Goal: Navigation & Orientation: Find specific page/section

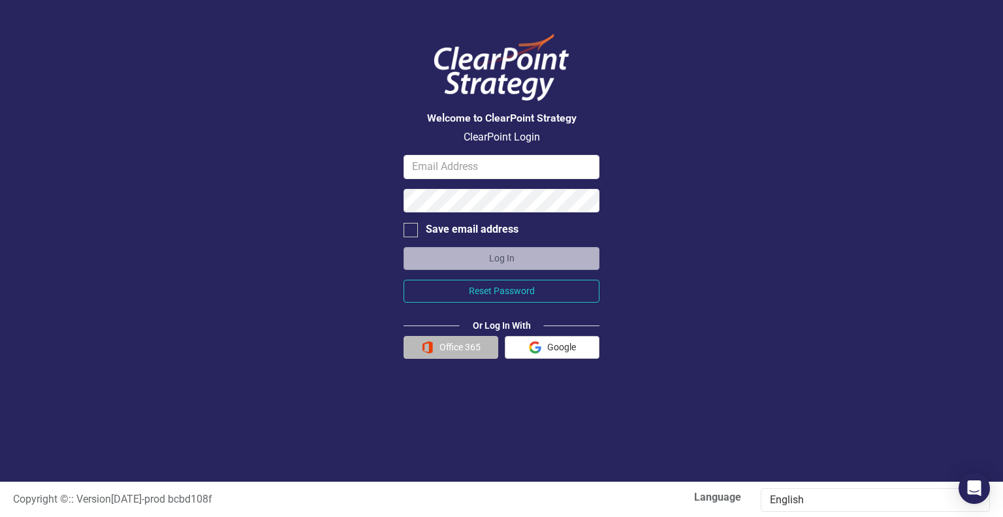
click at [448, 346] on button "Office 365" at bounding box center [451, 347] width 95 height 23
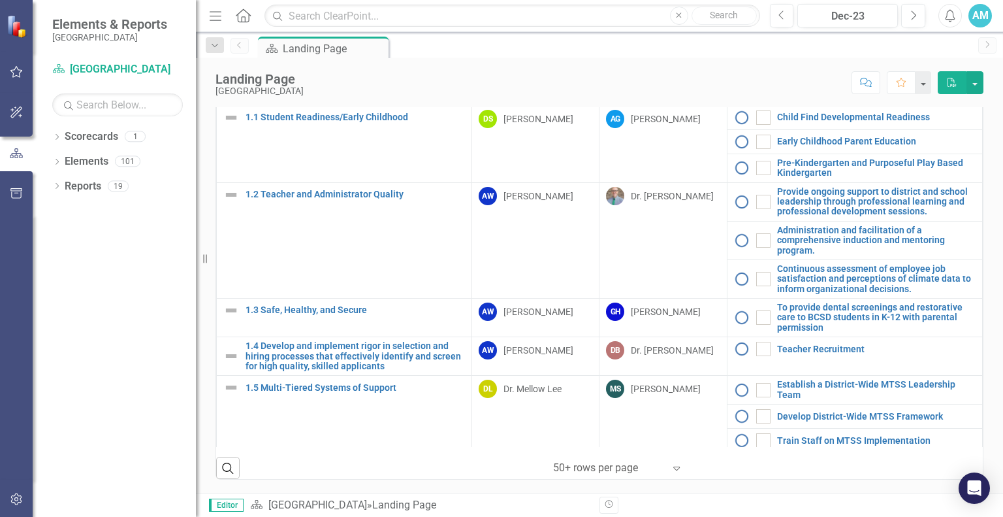
scroll to position [36, 0]
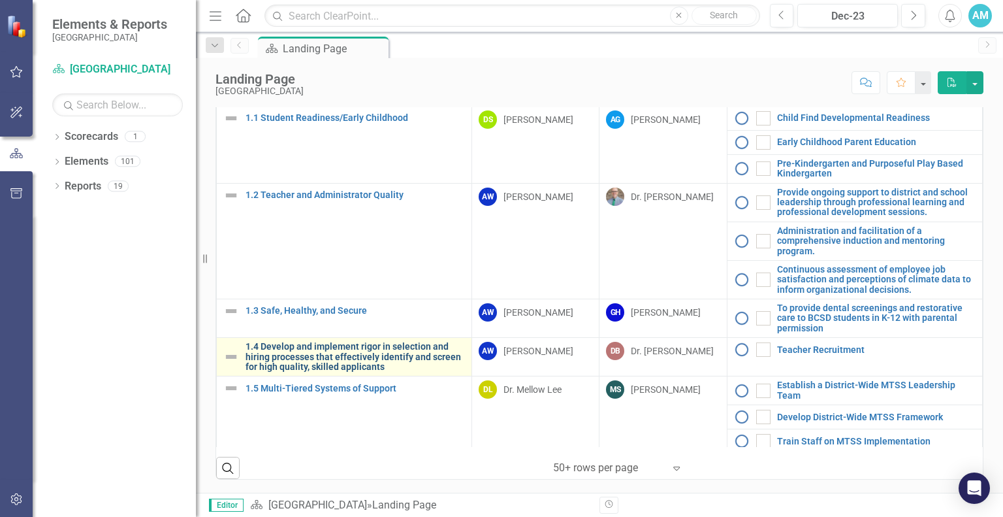
click at [367, 359] on link "1.4 Develop and implement rigor in selection and hiring processes that effectiv…" at bounding box center [355, 357] width 219 height 30
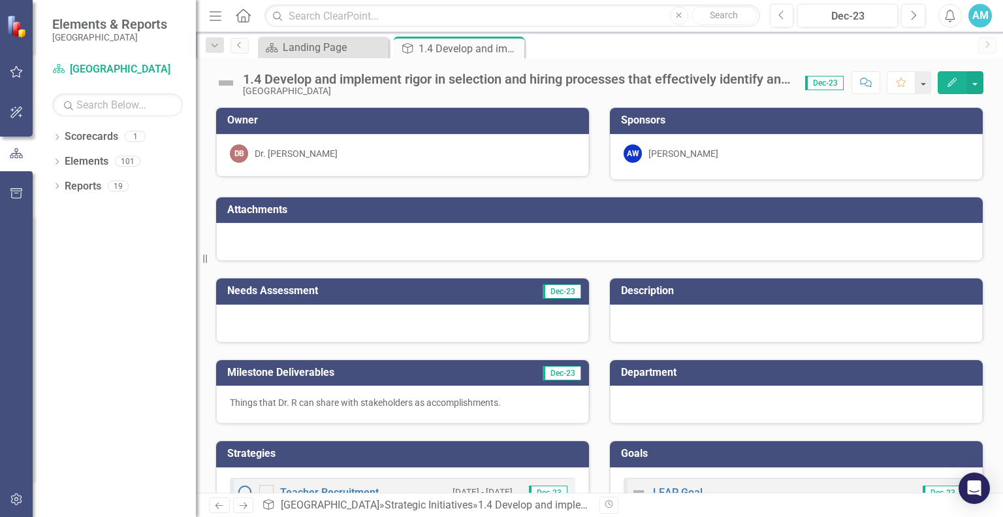
click at [772, 81] on div "1.4 Develop and implement rigor in selection and hiring processes that effectiv…" at bounding box center [517, 79] width 549 height 14
click at [342, 41] on div "Landing Page" at bounding box center [326, 47] width 86 height 16
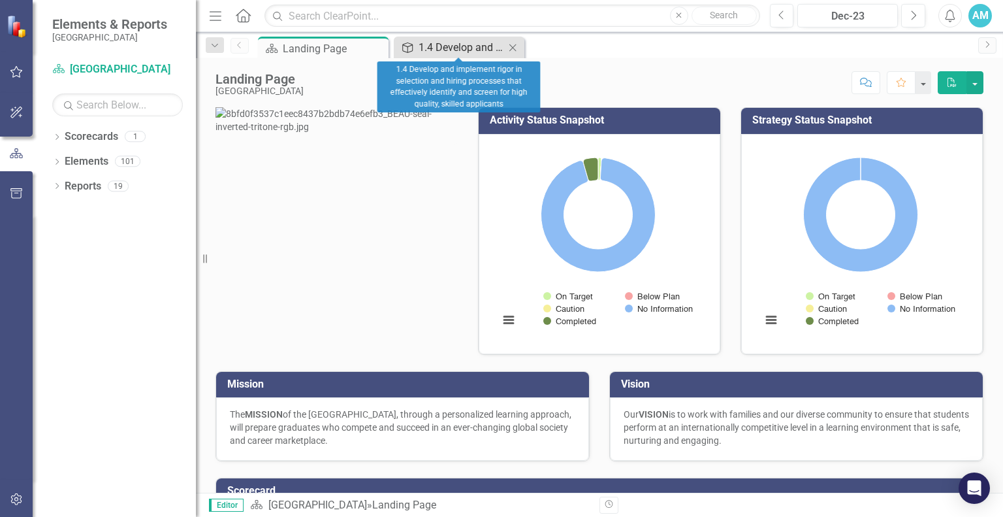
click at [447, 45] on div "1.4 Develop and implement rigor in selection and hiring processes that effectiv…" at bounding box center [462, 47] width 86 height 16
click at [483, 51] on div "1.4 Develop and implement rigor in selection and hiring processes that effectiv…" at bounding box center [462, 47] width 86 height 16
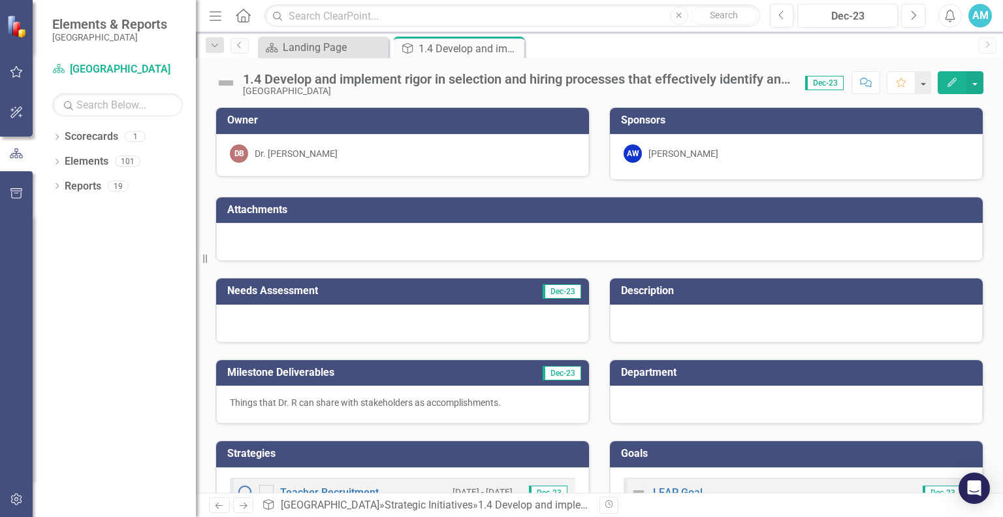
click at [779, 80] on div "1.4 Develop and implement rigor in selection and hiring processes that effectiv…" at bounding box center [517, 79] width 549 height 14
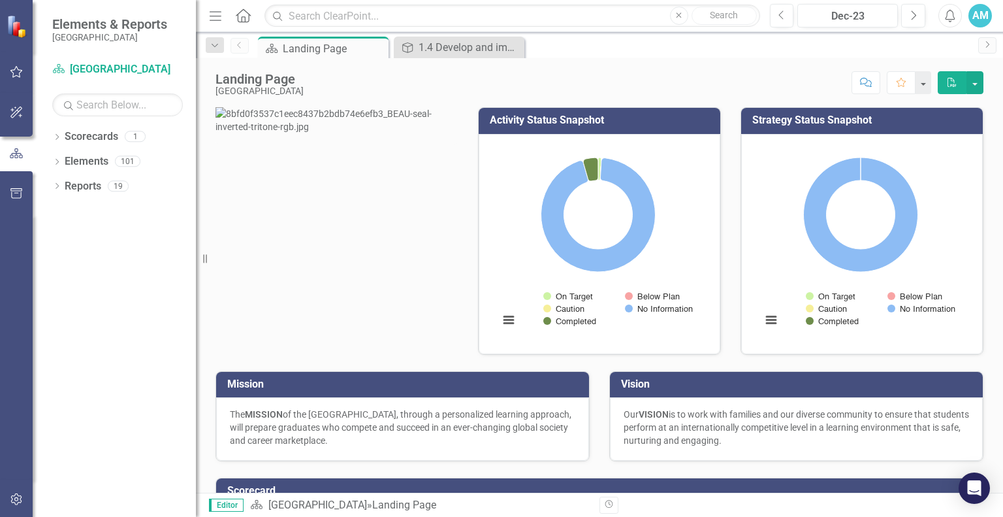
click at [240, 18] on icon "Home" at bounding box center [243, 15] width 17 height 14
click at [101, 70] on link "Scorecard [GEOGRAPHIC_DATA]" at bounding box center [117, 69] width 131 height 15
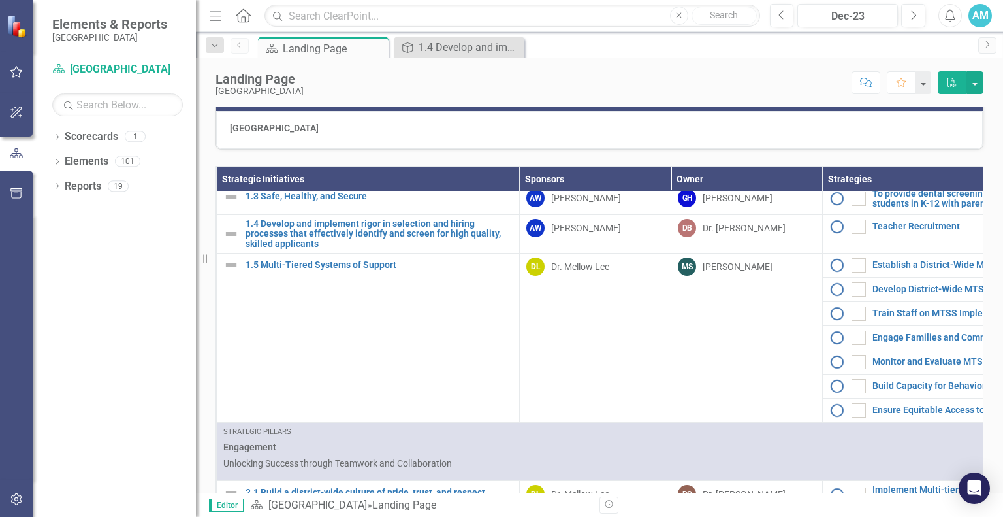
scroll to position [248, 0]
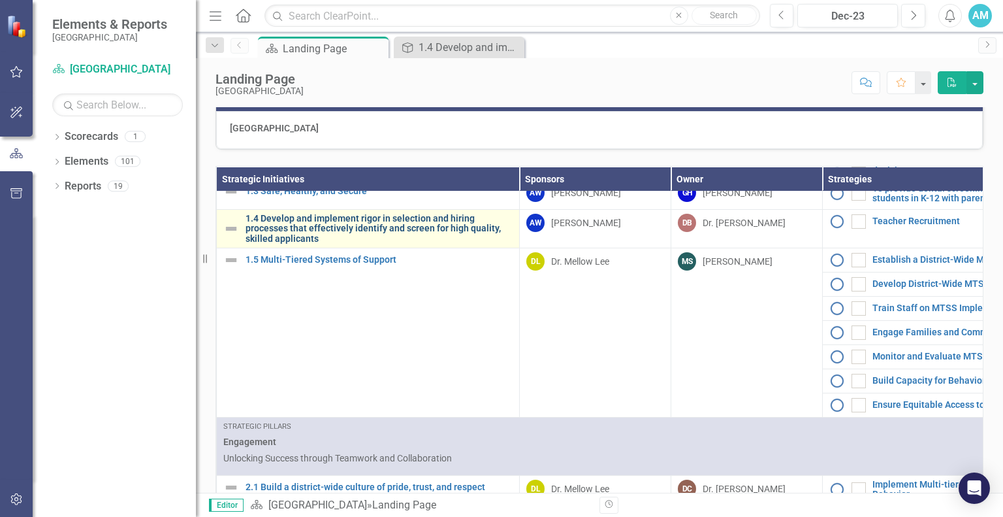
click at [337, 244] on link "1.4 Develop and implement rigor in selection and hiring processes that effectiv…" at bounding box center [379, 229] width 267 height 30
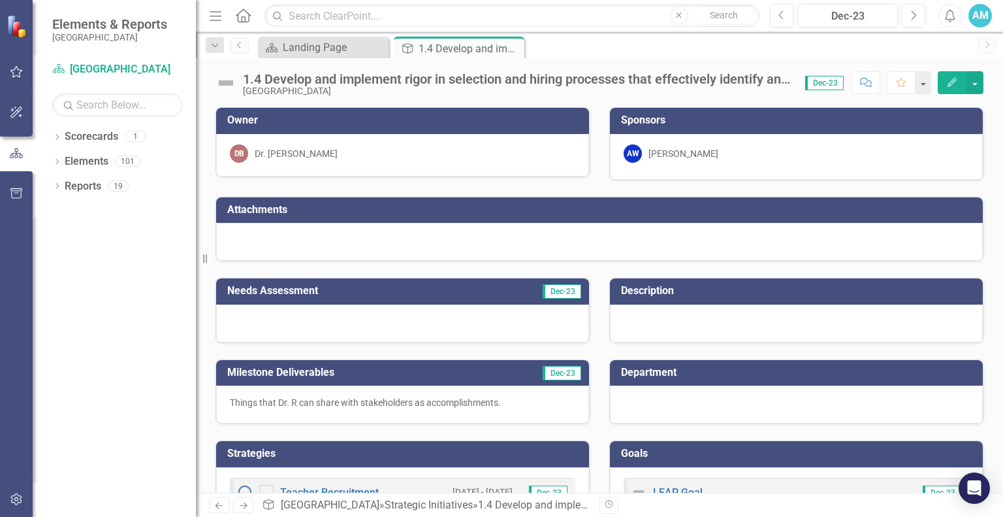
scroll to position [44, 0]
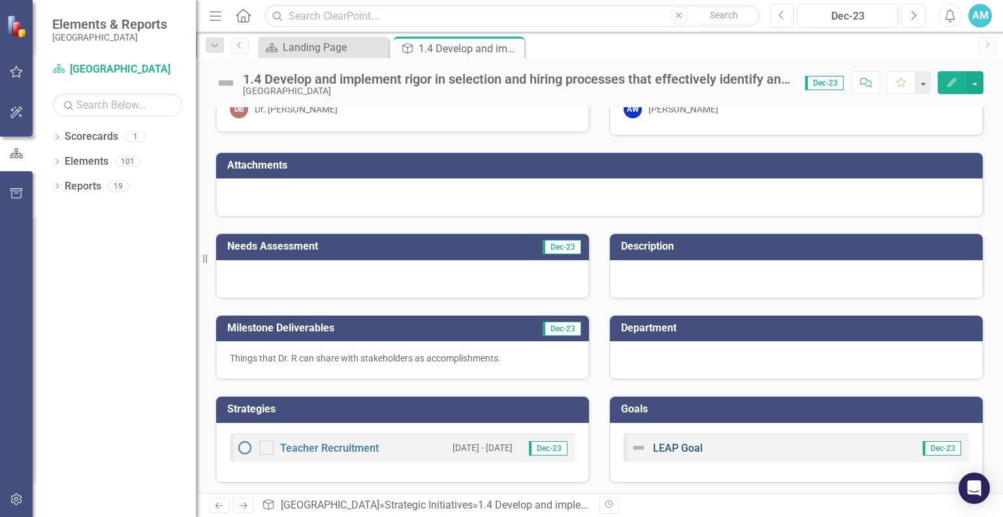
click at [670, 444] on link "LEAP Goal" at bounding box center [678, 448] width 50 height 12
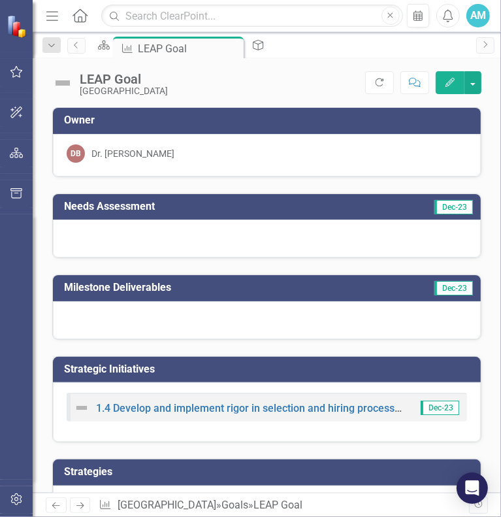
click at [21, 25] on img at bounding box center [18, 26] width 23 height 23
click at [73, 18] on icon "Home" at bounding box center [79, 15] width 17 height 14
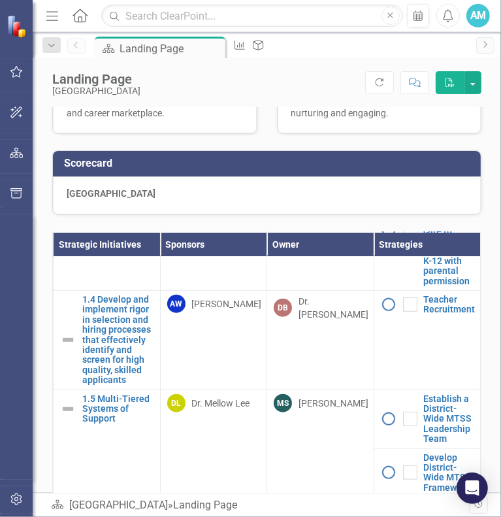
scroll to position [617, 0]
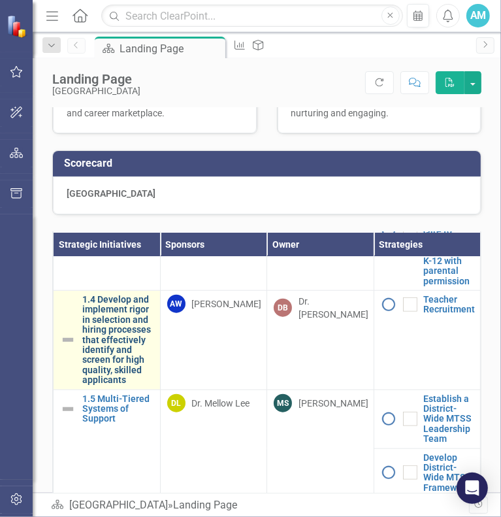
click at [103, 358] on link "1.4 Develop and implement rigor in selection and hiring processes that effectiv…" at bounding box center [117, 340] width 71 height 91
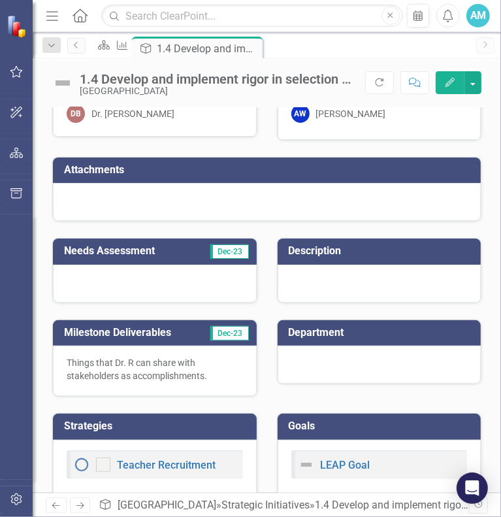
scroll to position [57, 0]
